Goal: Obtain resource: Obtain resource

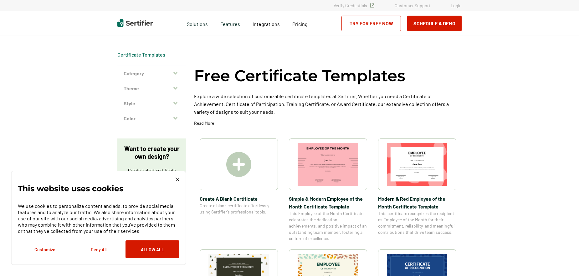
click at [259, 168] on div at bounding box center [239, 165] width 78 height 52
click at [328, 173] on img at bounding box center [328, 164] width 61 height 43
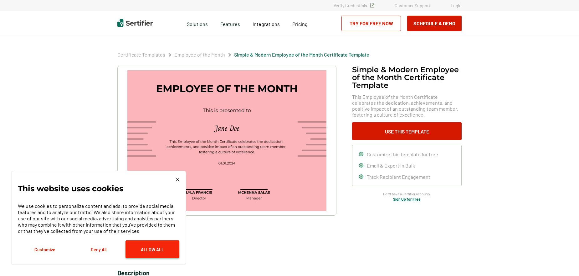
click at [164, 245] on button "Allow All" at bounding box center [152, 250] width 54 height 18
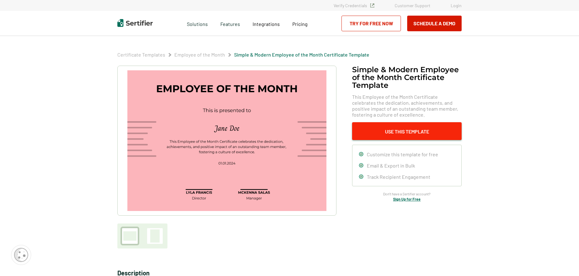
click at [417, 133] on button "Use This Template" at bounding box center [407, 131] width 110 height 18
